Goal: Information Seeking & Learning: Learn about a topic

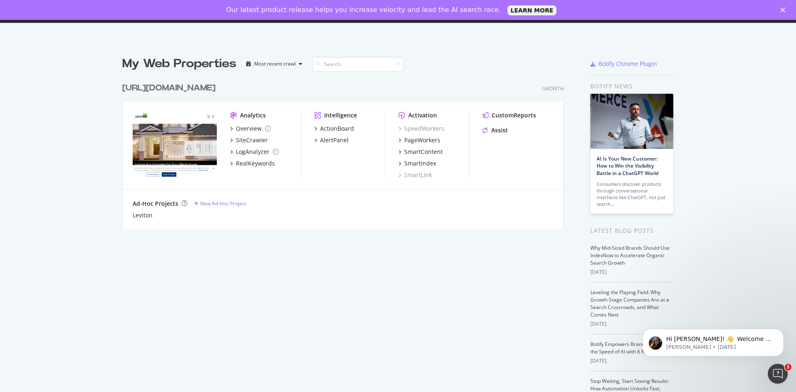
click at [156, 89] on div "[URL][DOMAIN_NAME]" at bounding box center [168, 88] width 93 height 12
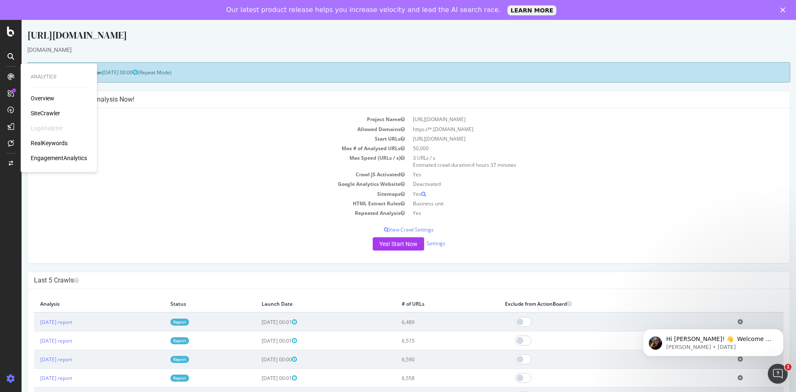
click at [49, 97] on div "Overview" at bounding box center [43, 98] width 24 height 8
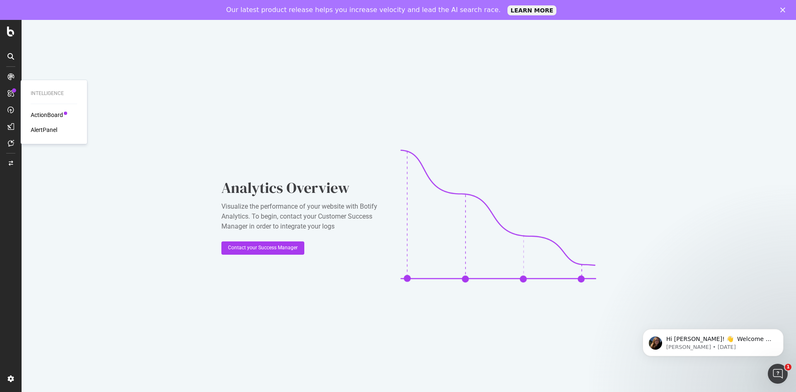
click at [45, 115] on div "ActionBoard" at bounding box center [47, 115] width 32 height 8
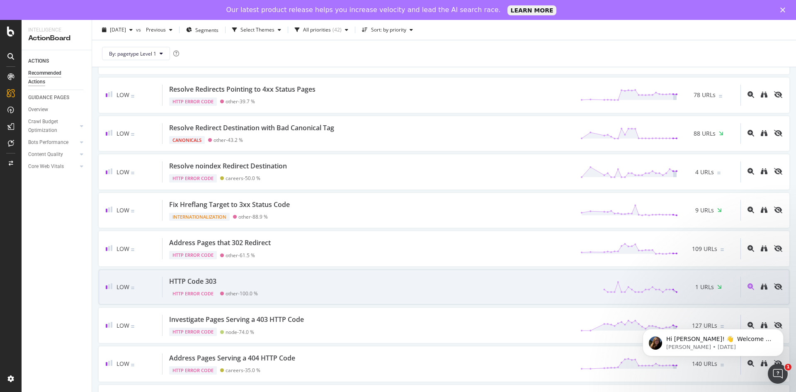
scroll to position [1285, 0]
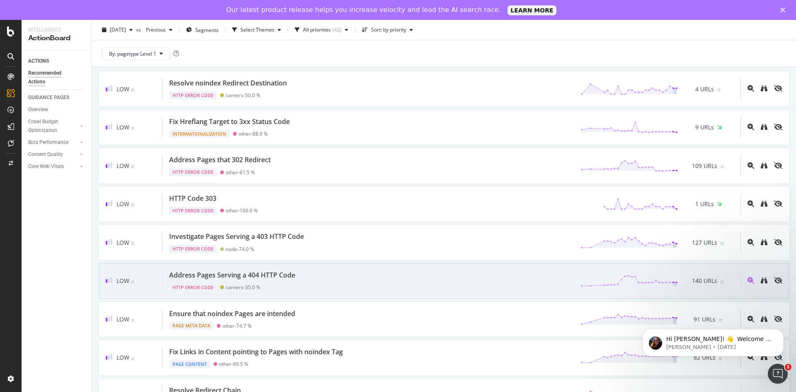
click at [255, 274] on div "Address Pages Serving a 404 HTTP Code" at bounding box center [232, 275] width 126 height 10
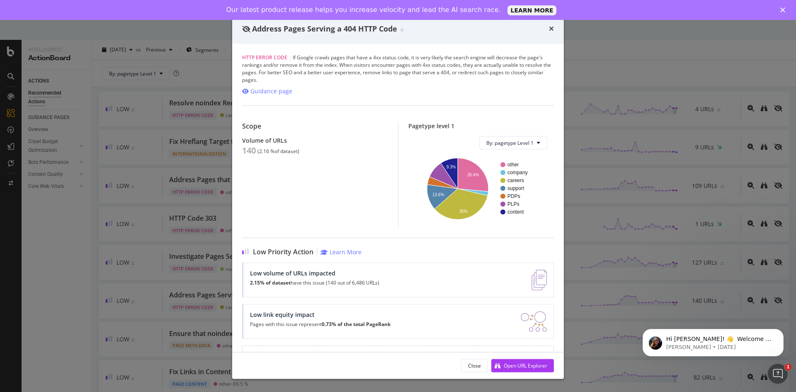
click at [513, 353] on div "Close Open URL Explorer" at bounding box center [398, 365] width 332 height 27
click at [514, 362] on div "Open URL Explorer" at bounding box center [526, 365] width 44 height 7
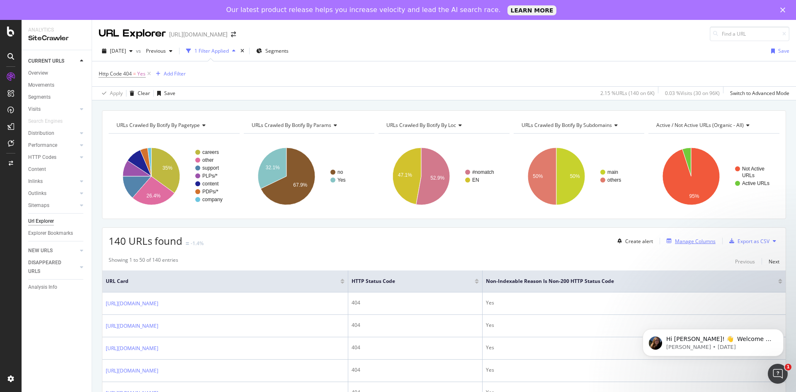
click at [692, 239] on div "Manage Columns" at bounding box center [695, 241] width 41 height 7
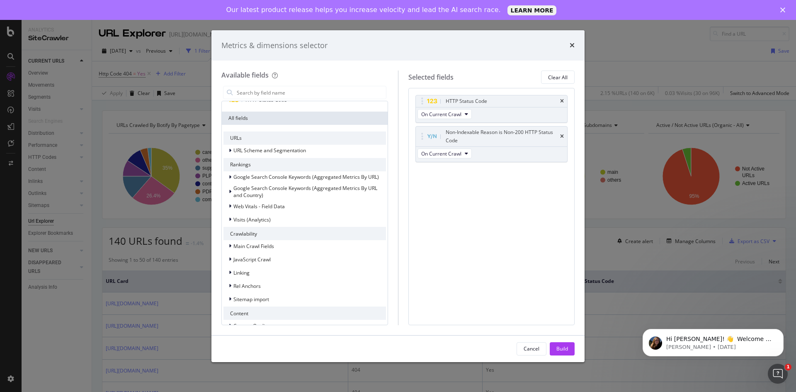
scroll to position [83, 0]
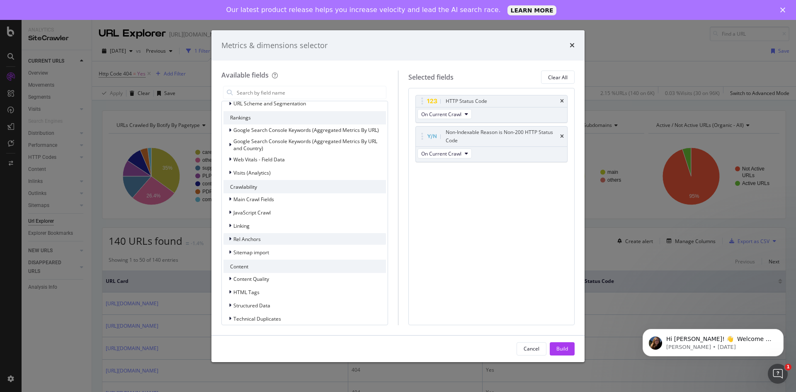
click at [231, 238] on icon "modal" at bounding box center [230, 238] width 2 height 5
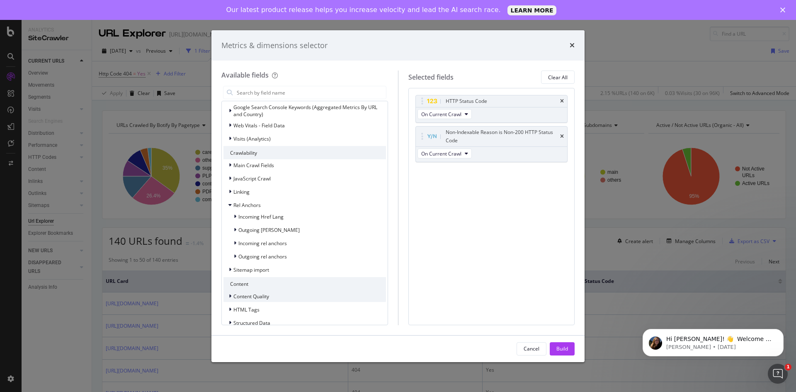
scroll to position [166, 0]
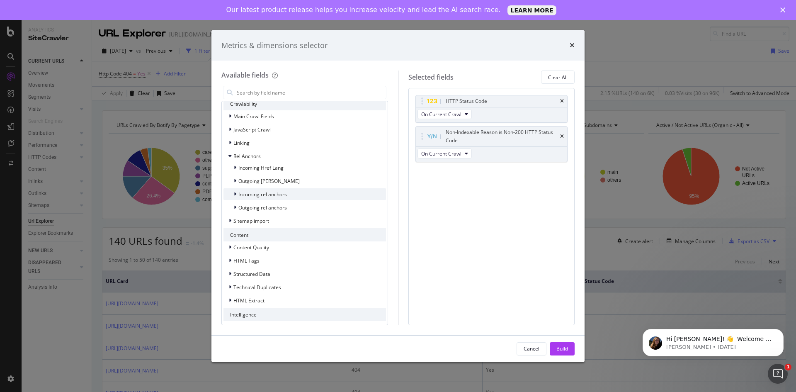
click at [310, 194] on div "Incoming rel anchors" at bounding box center [305, 194] width 163 height 12
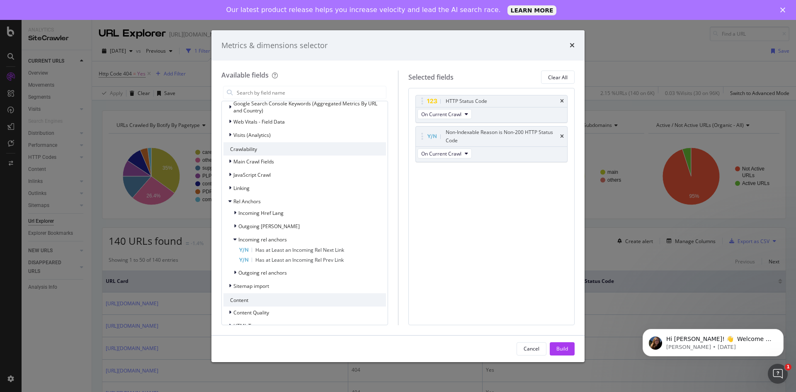
scroll to position [117, 0]
